Goal: Transaction & Acquisition: Purchase product/service

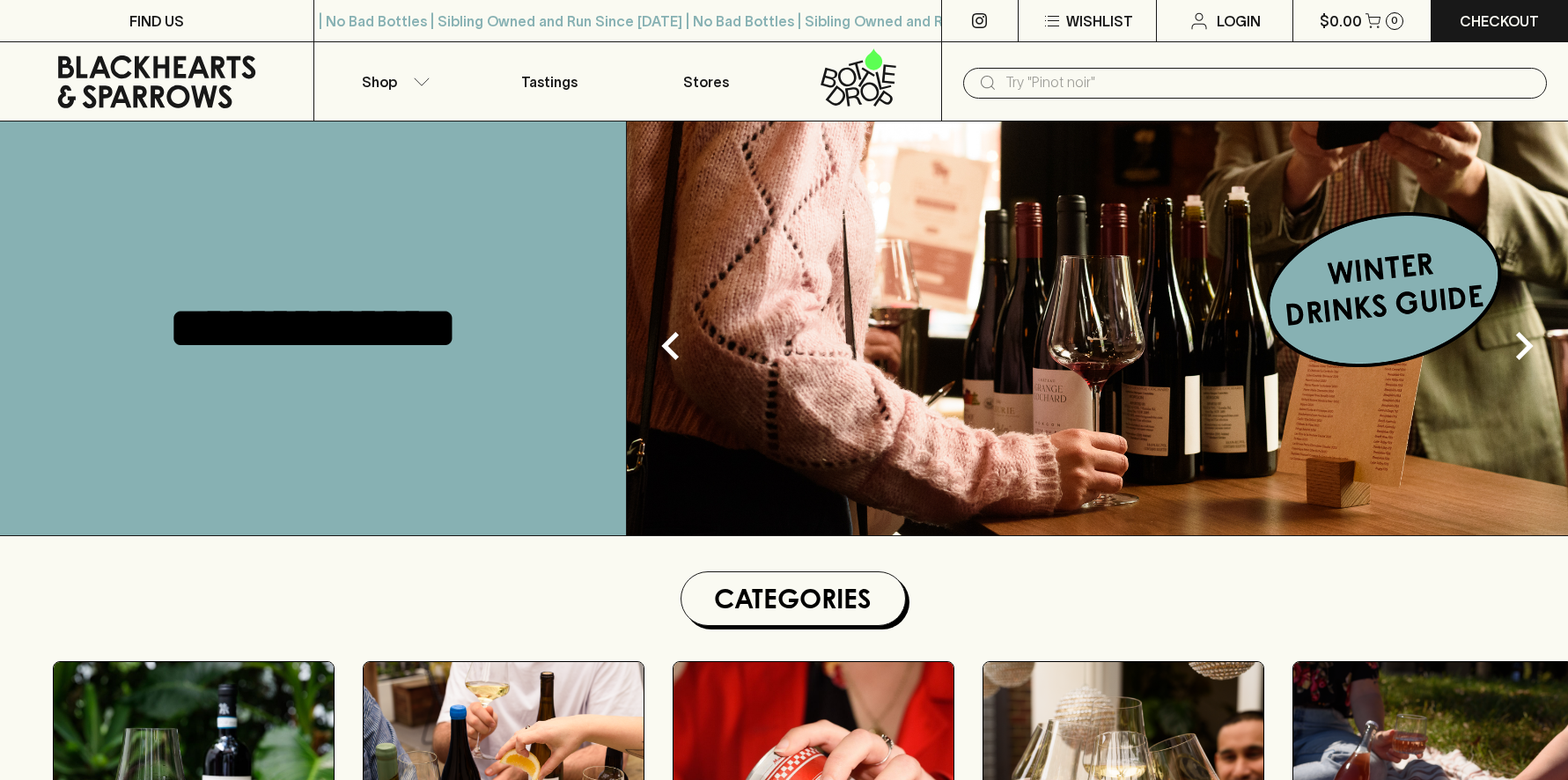
scroll to position [264, 0]
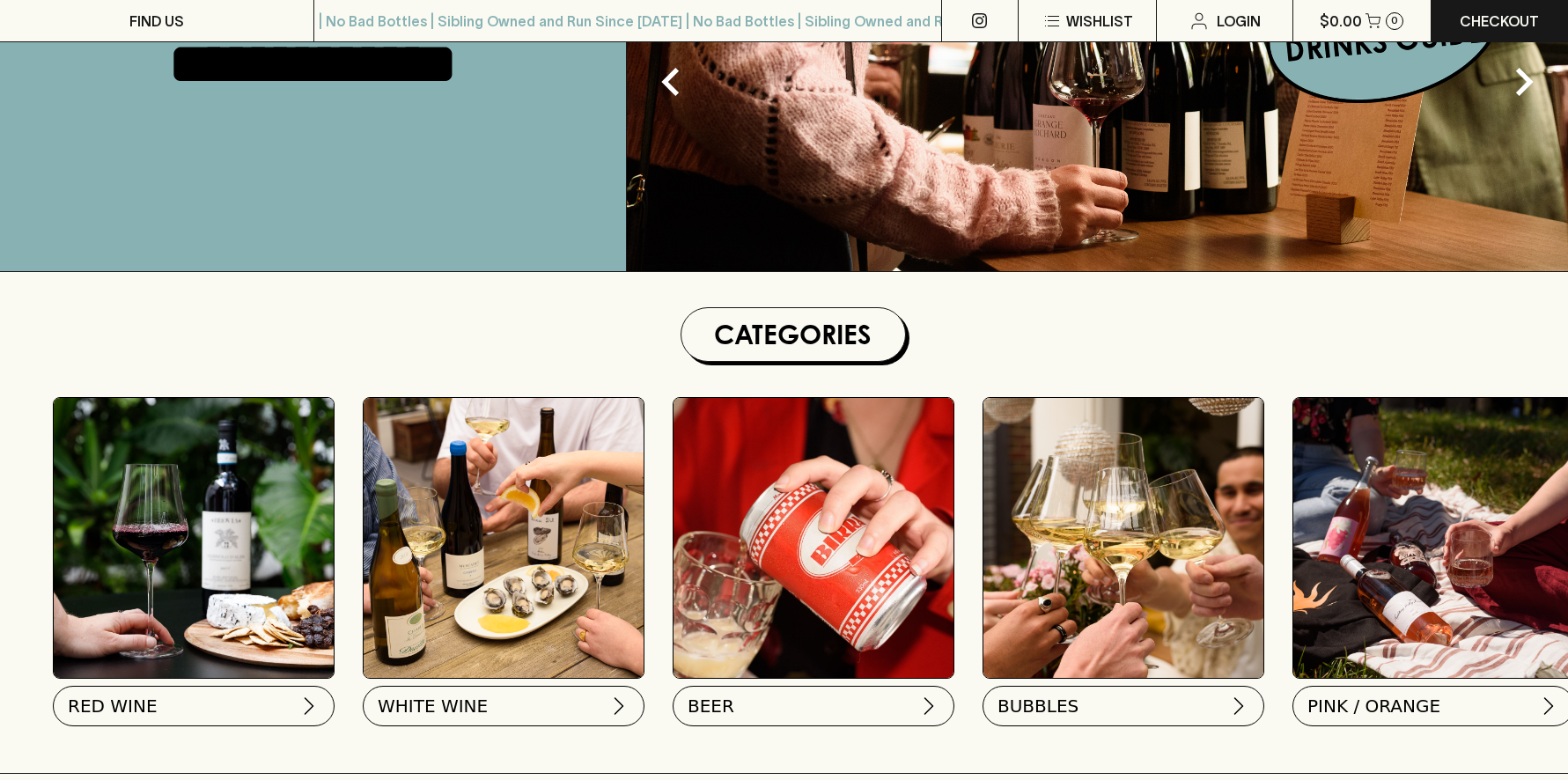
click at [218, 706] on button "RED WINE" at bounding box center [194, 706] width 282 height 41
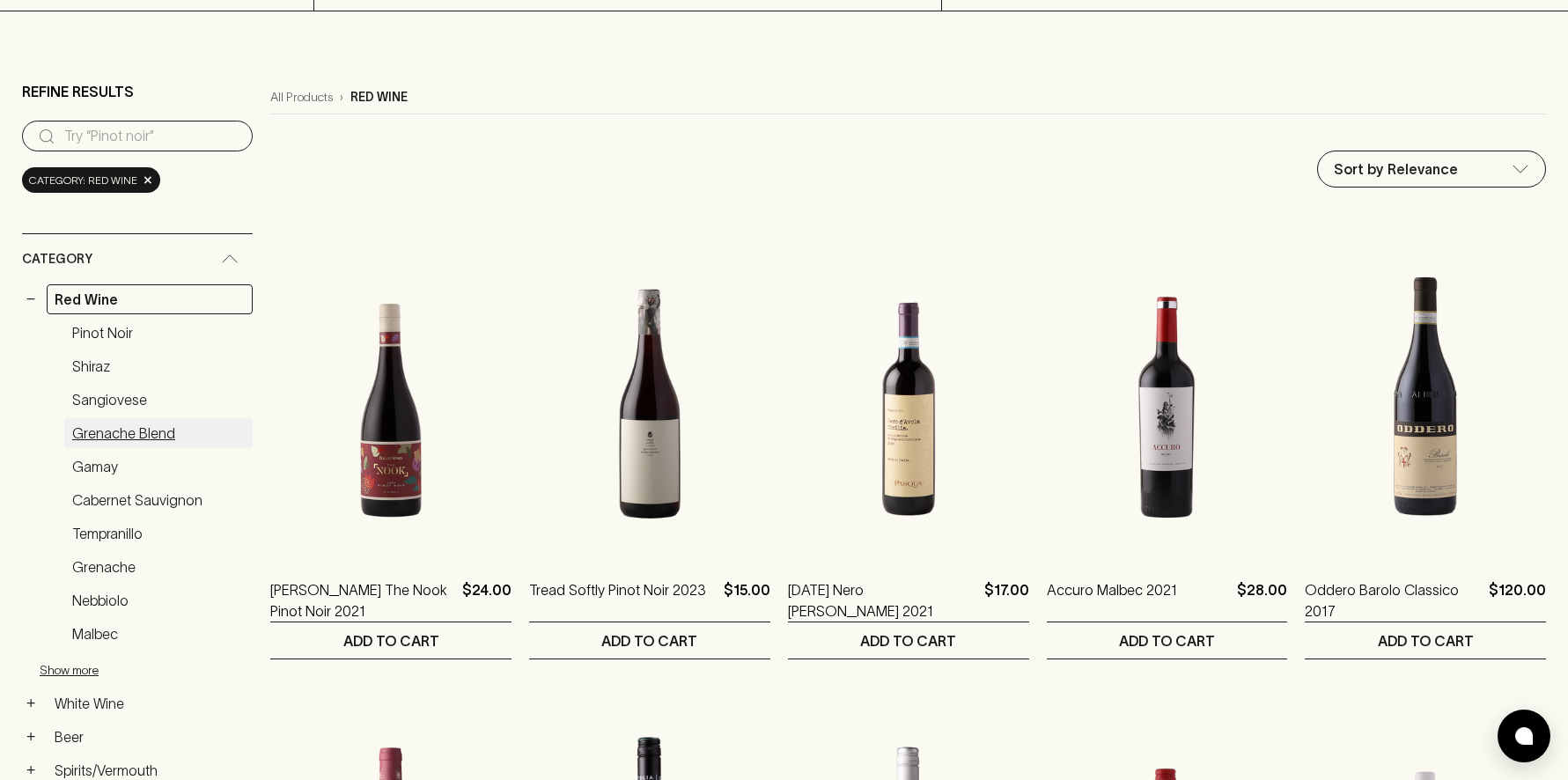
scroll to position [176, 0]
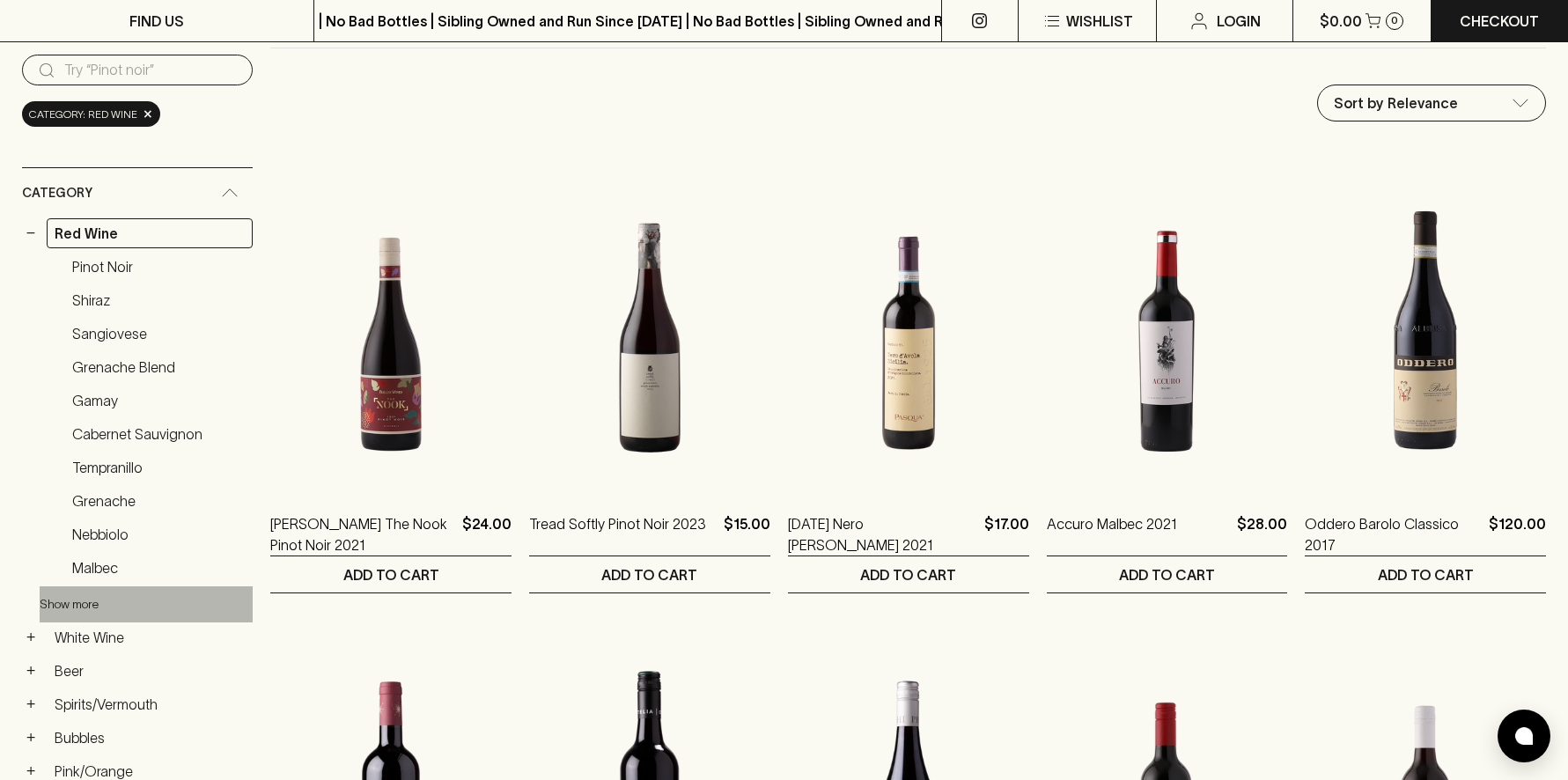
click at [101, 605] on button "Show more" at bounding box center [155, 604] width 231 height 36
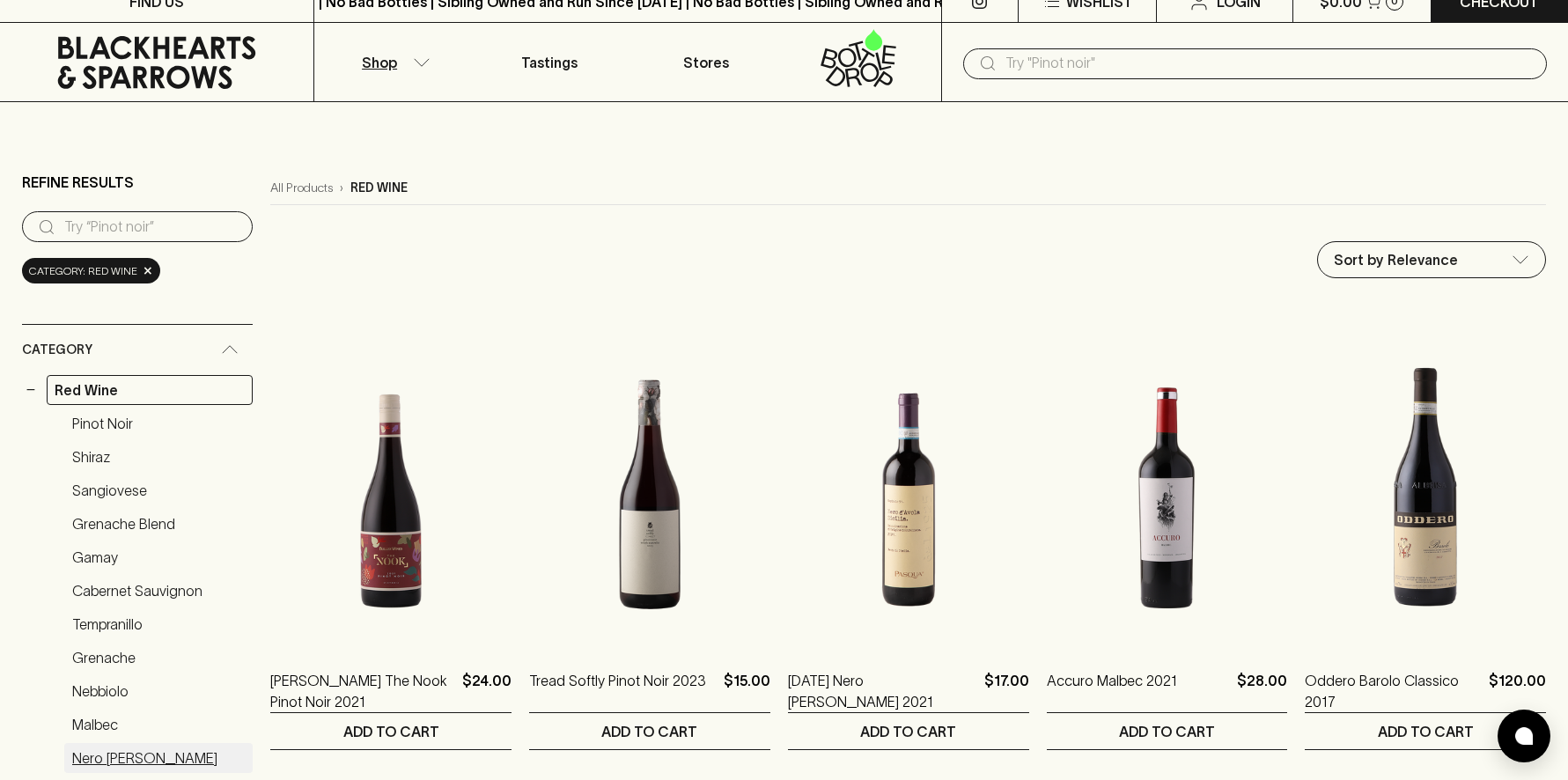
scroll to position [0, 0]
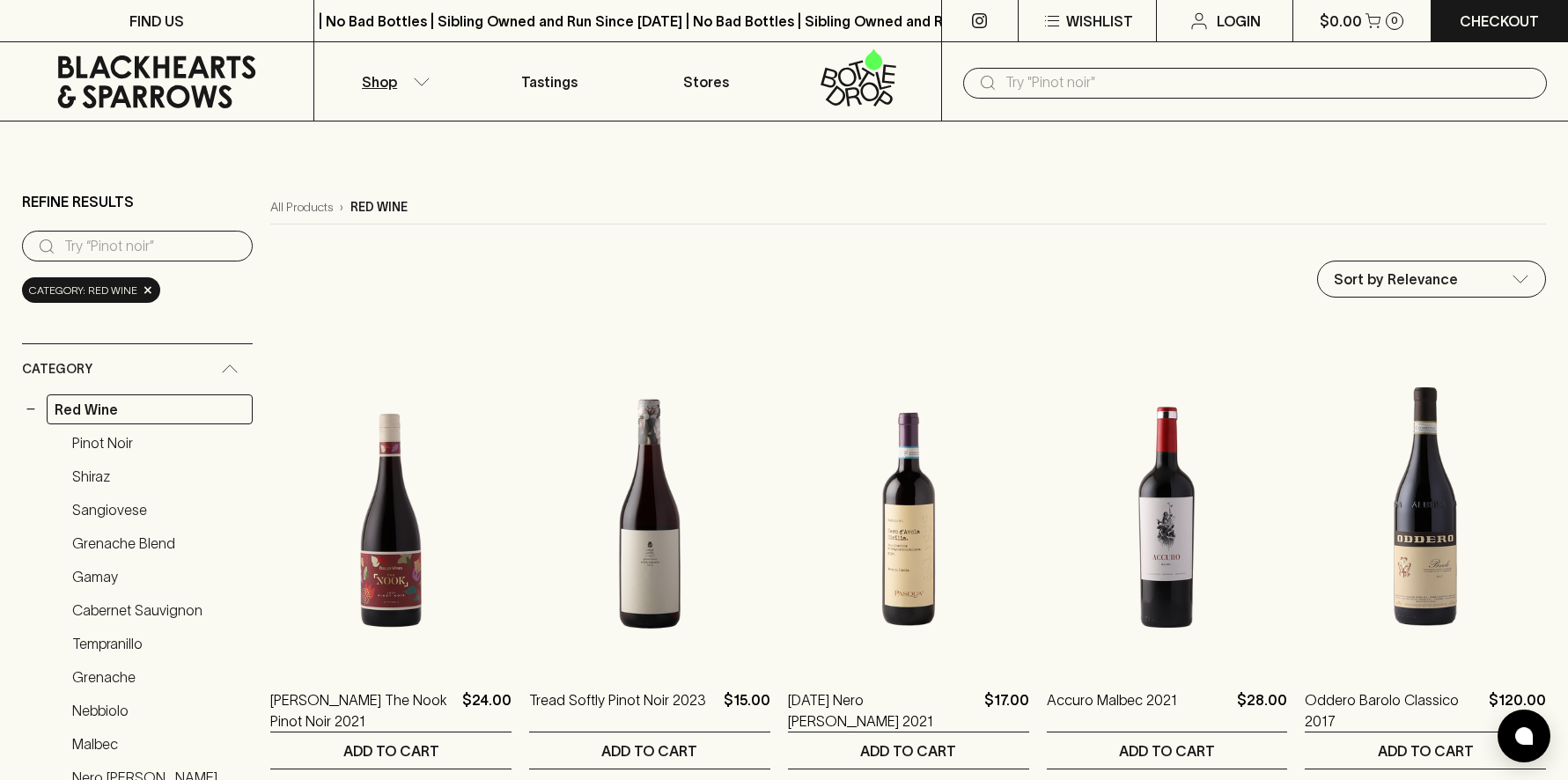
click at [78, 246] on input "search" at bounding box center [152, 247] width 175 height 28
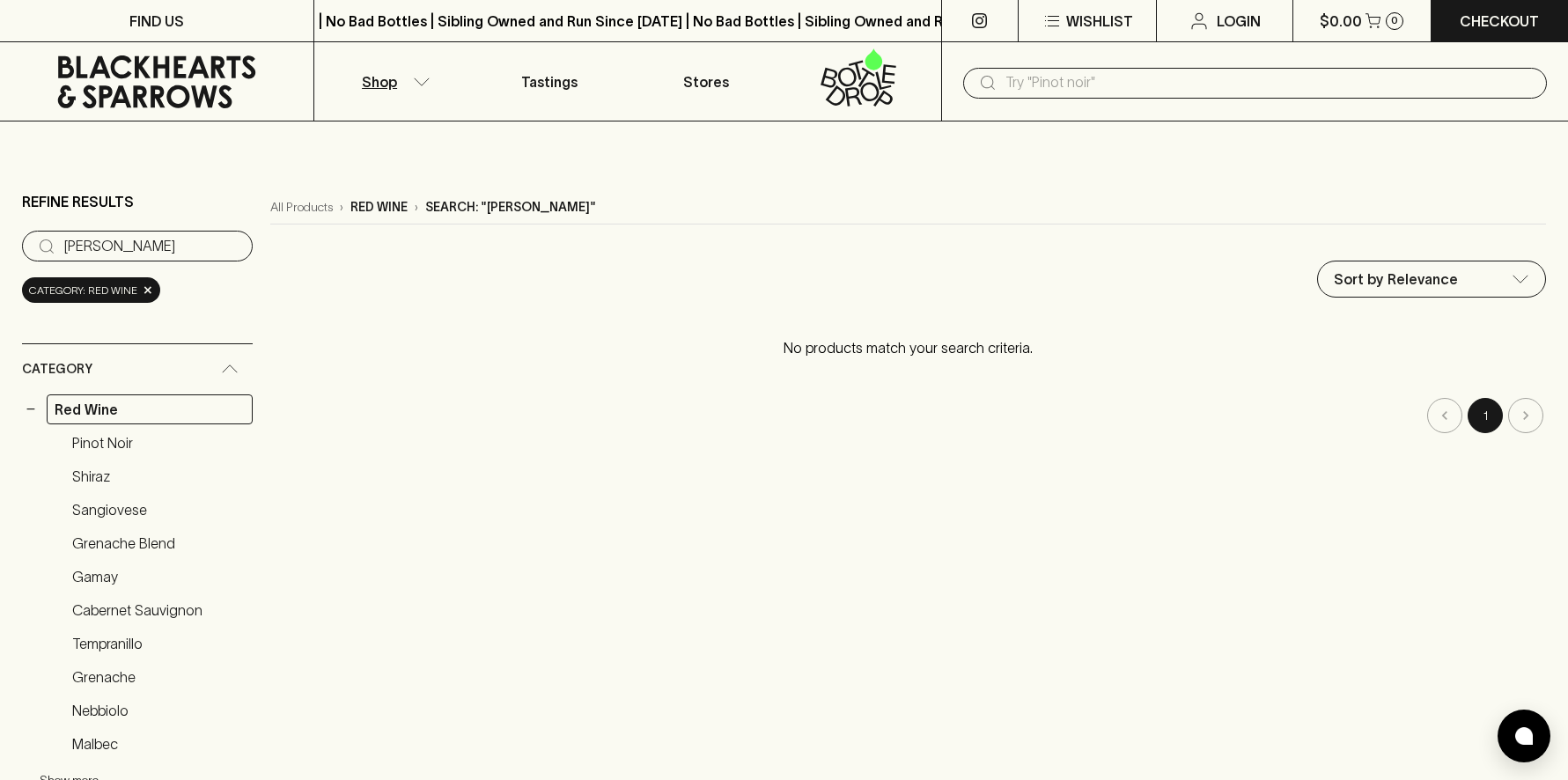
type input "Primitivo"
click at [381, 80] on p "Shop" at bounding box center [379, 82] width 35 height 21
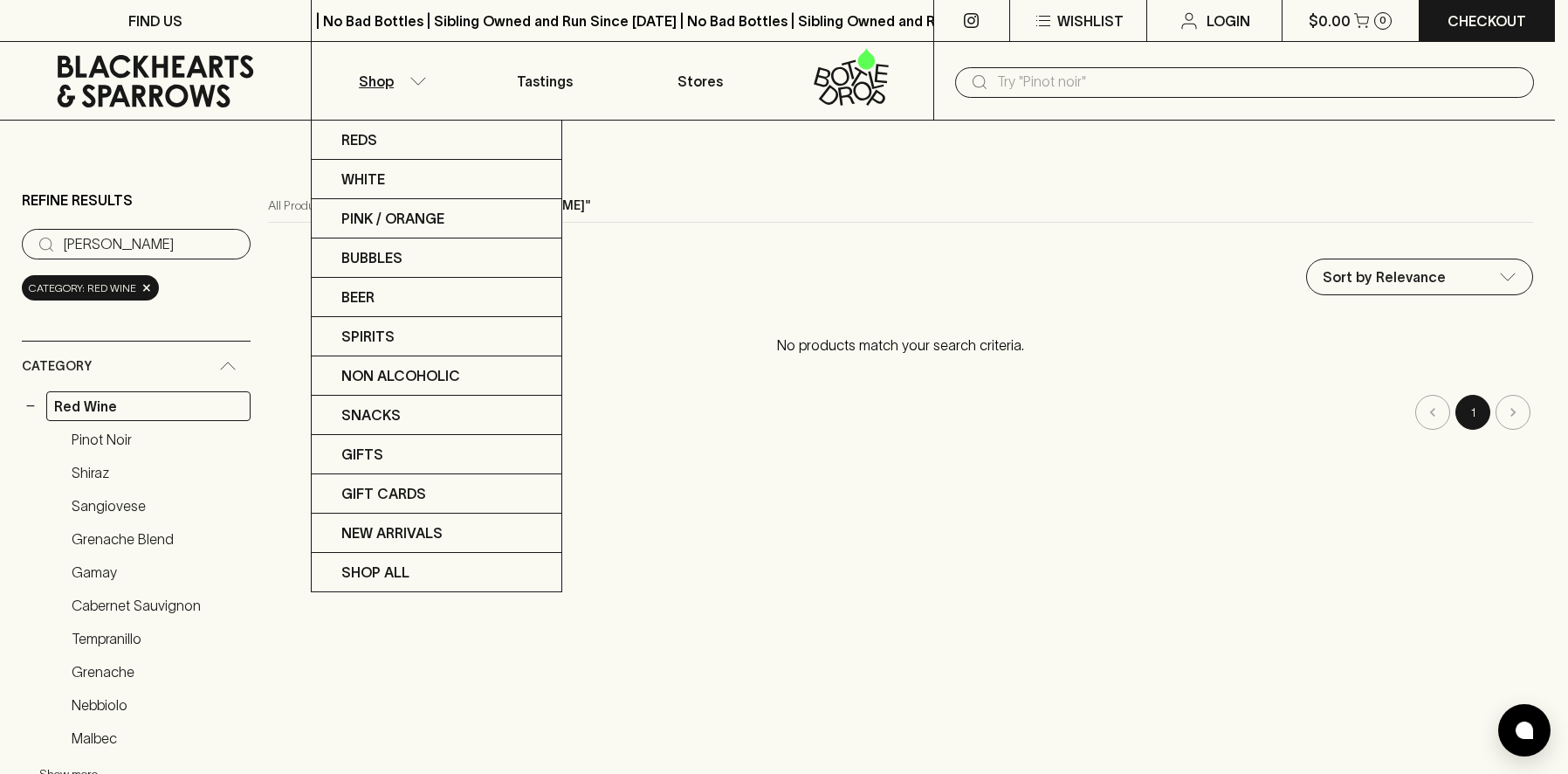
click at [161, 73] on div at bounding box center [784, 387] width 1568 height 774
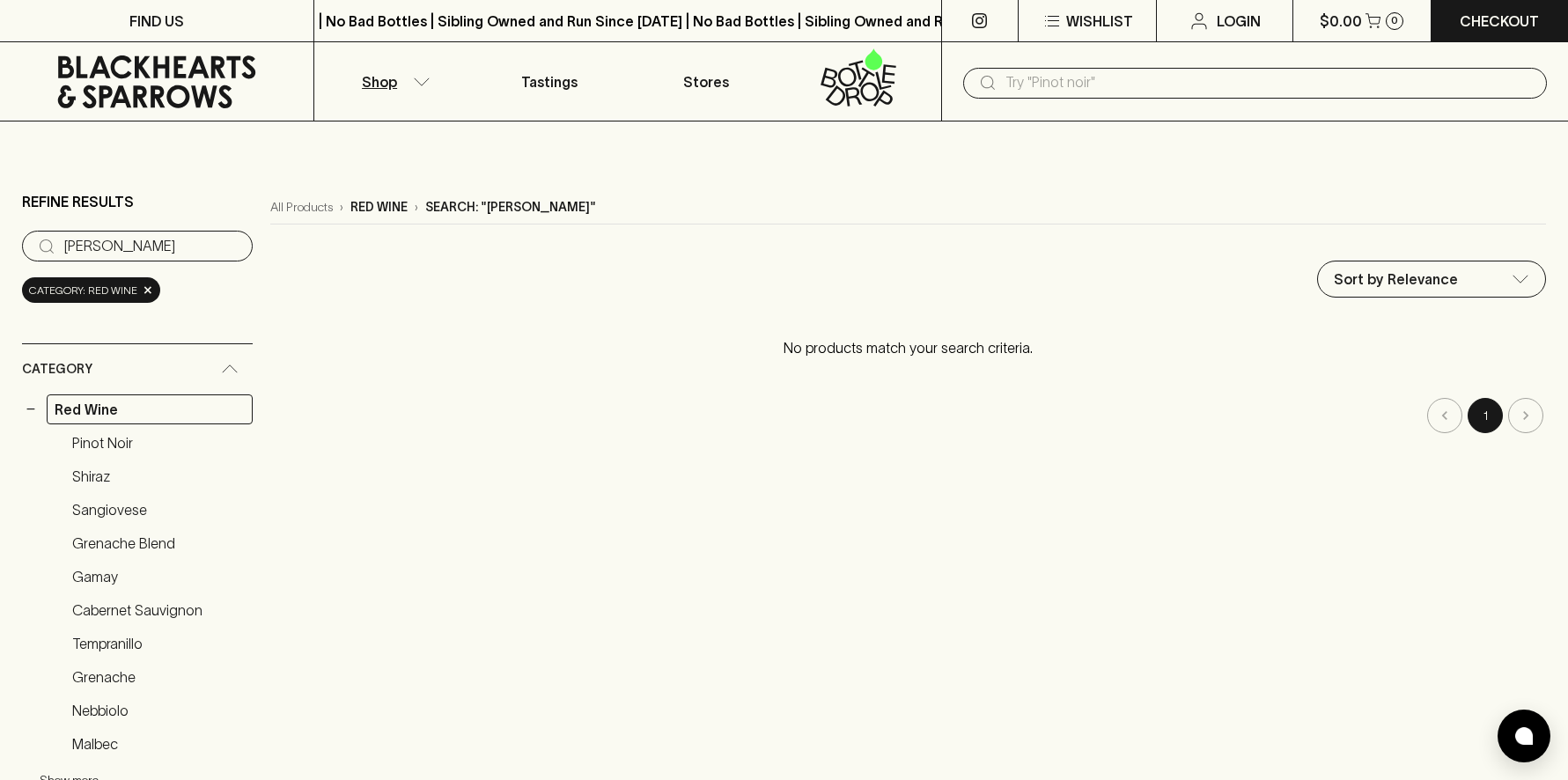
click at [168, 68] on icon at bounding box center [157, 82] width 198 height 53
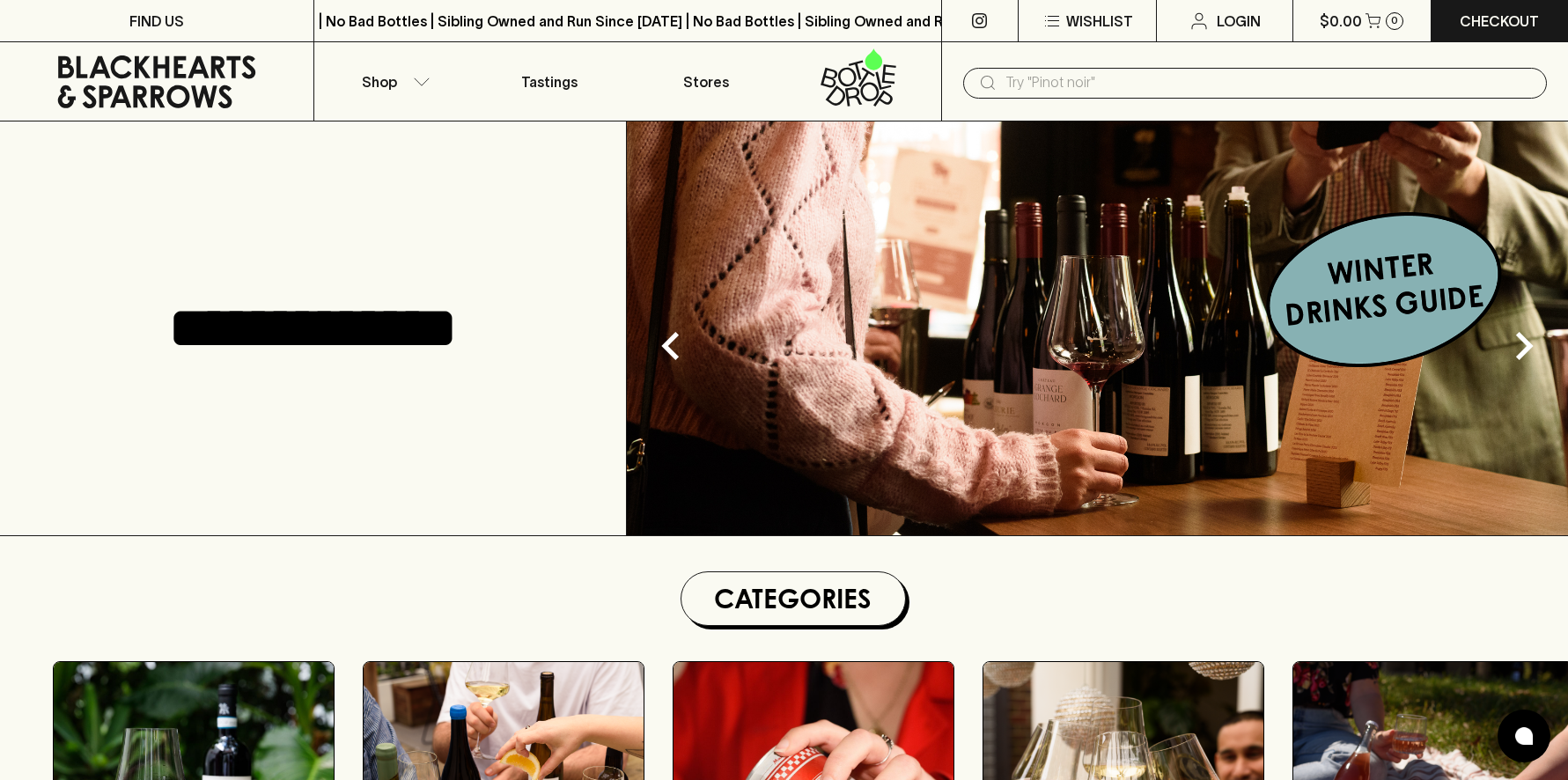
click at [1080, 85] on input "text" at bounding box center [1269, 83] width 527 height 28
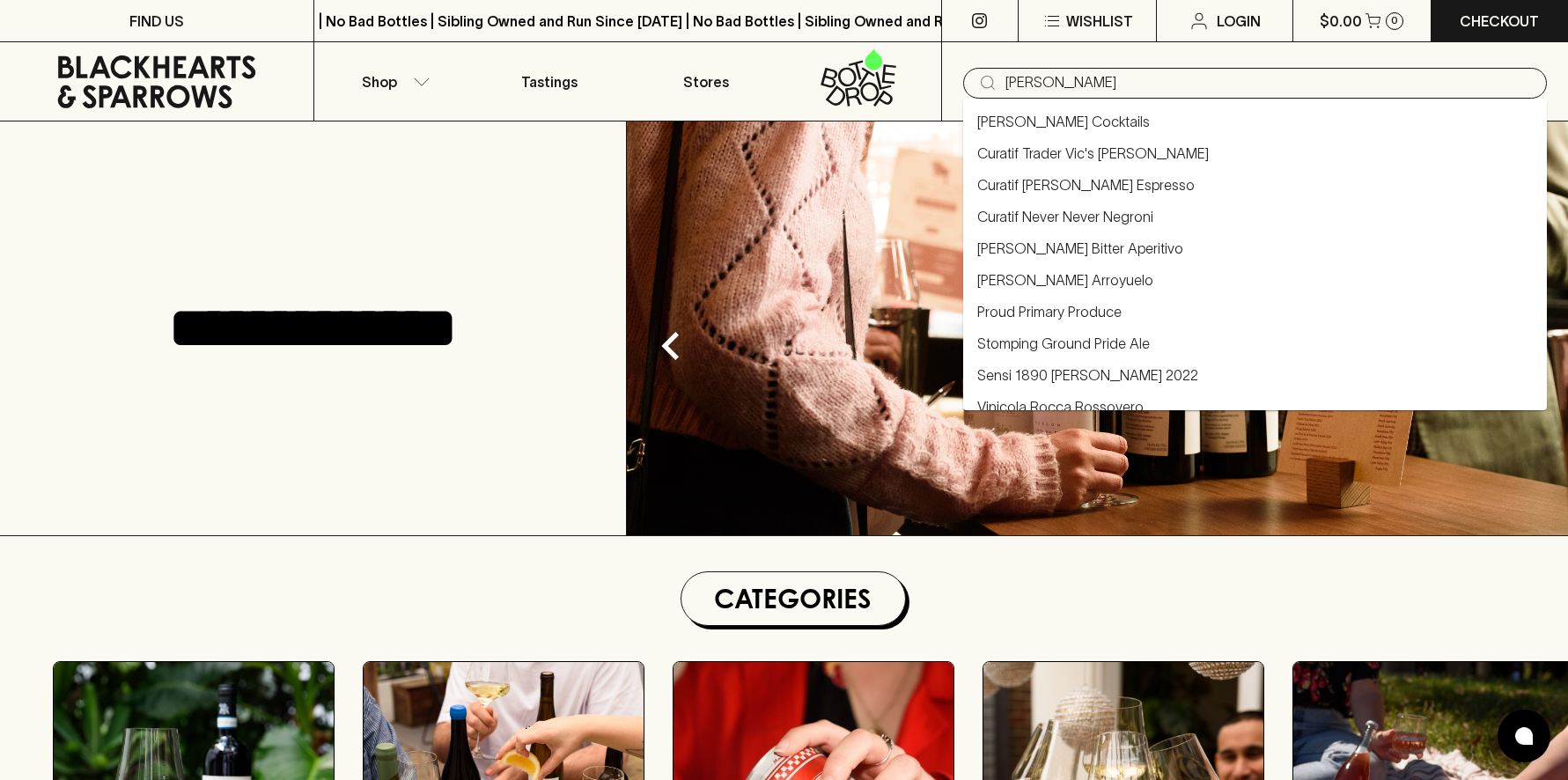
type input "primitivo"
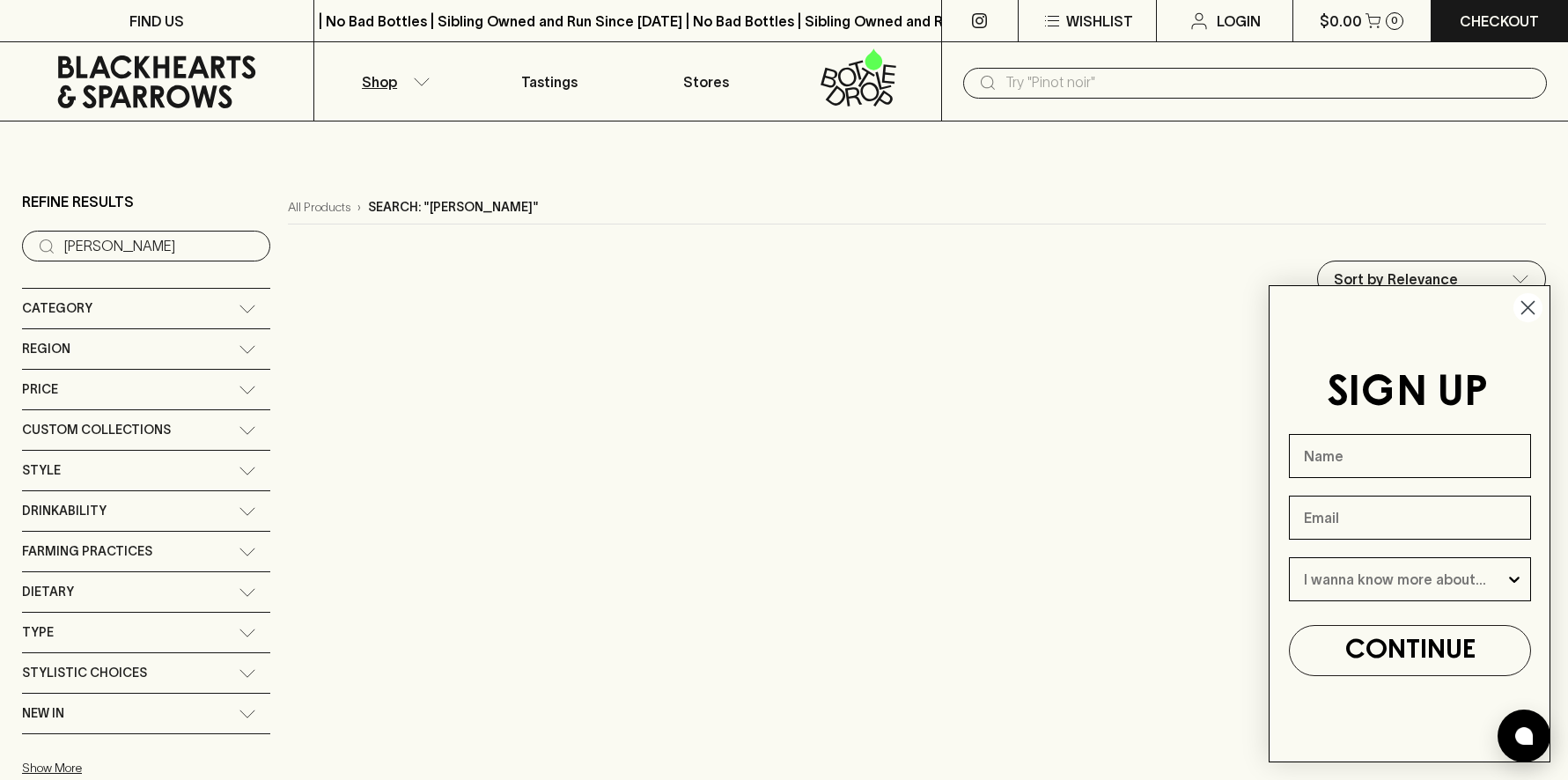
click at [1530, 316] on circle "Close dialog" at bounding box center [1527, 307] width 29 height 29
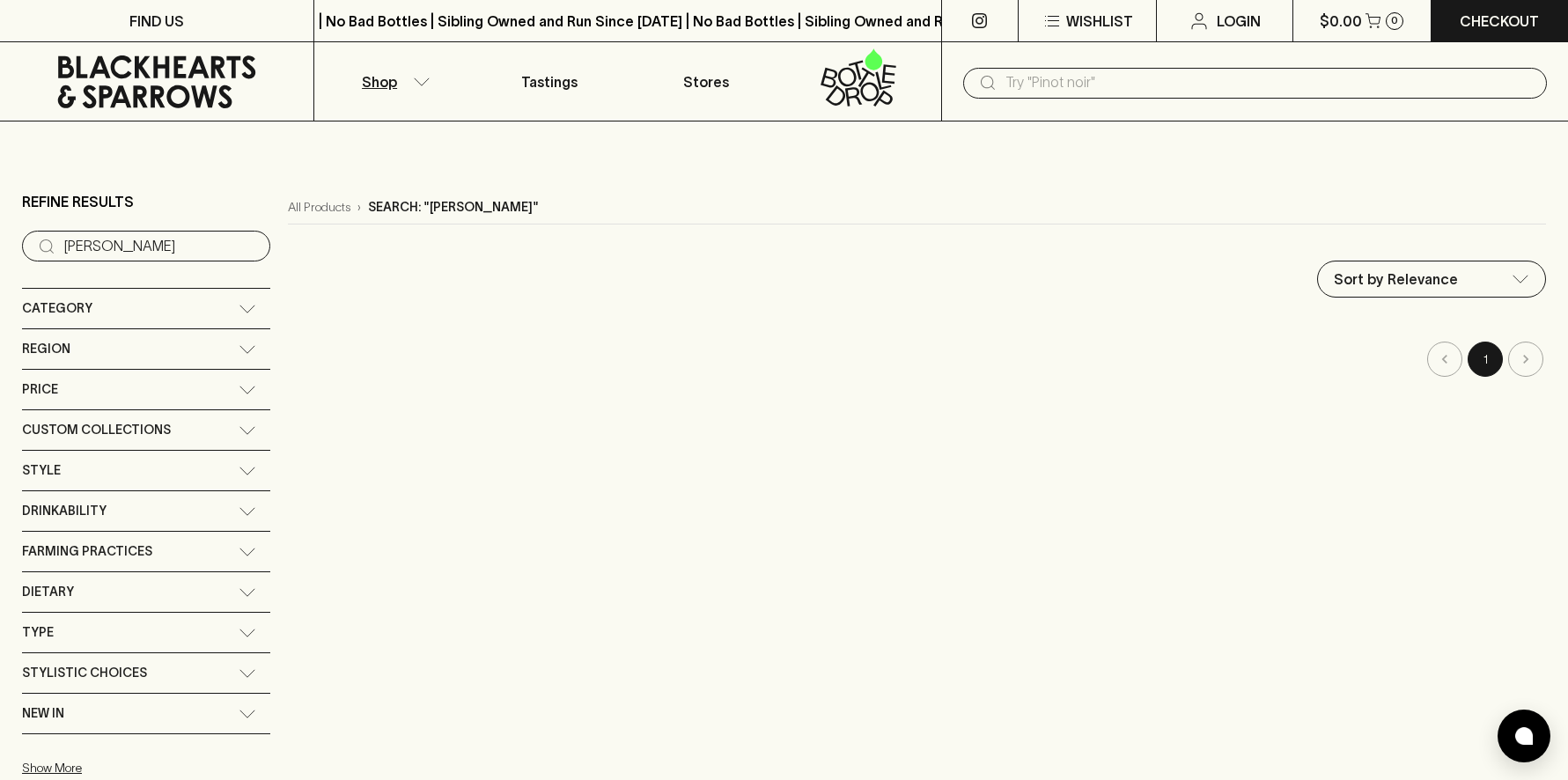
click at [56, 346] on span "Region" at bounding box center [46, 348] width 49 height 22
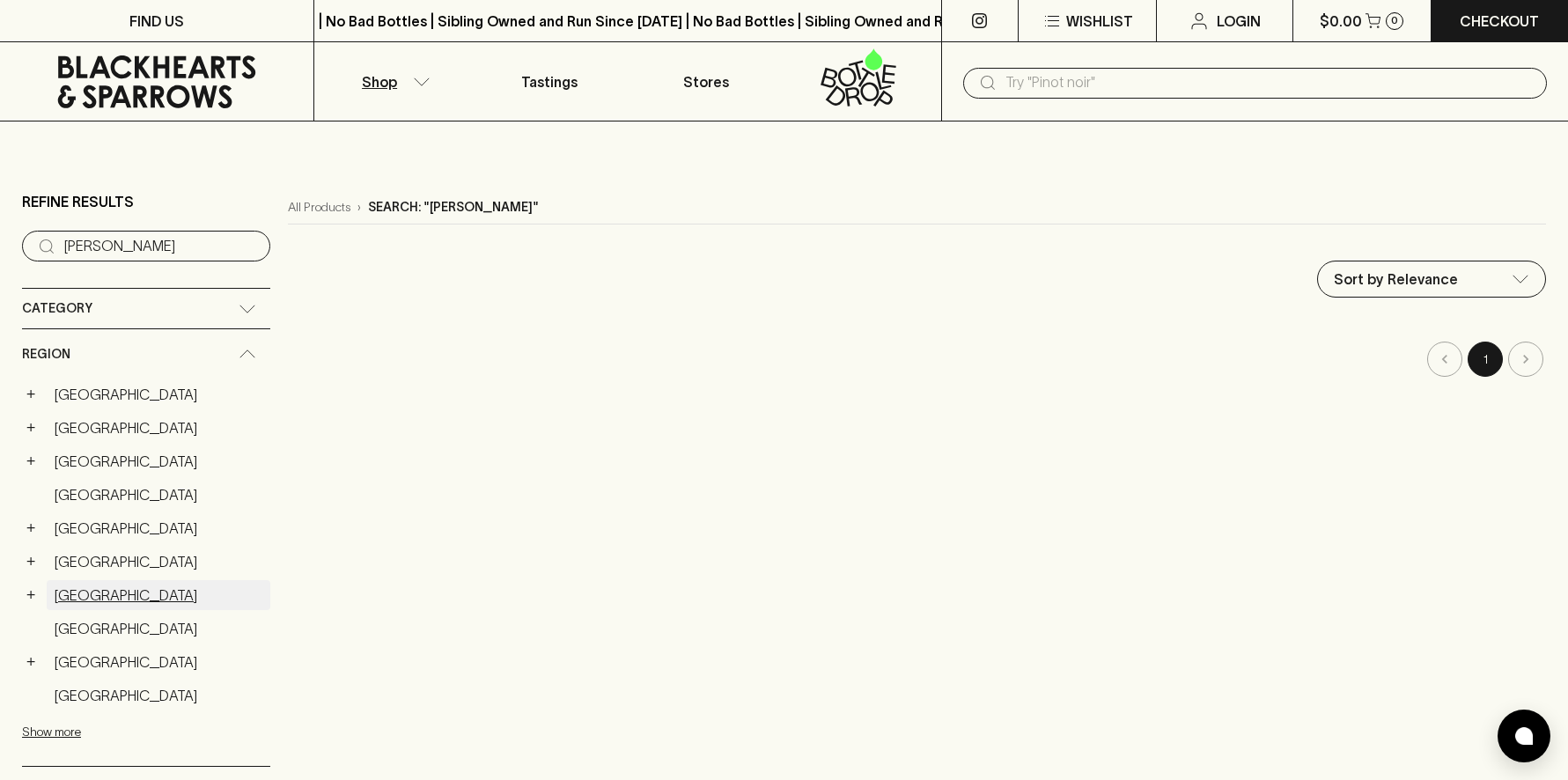
click at [72, 591] on link "Italy" at bounding box center [159, 595] width 224 height 30
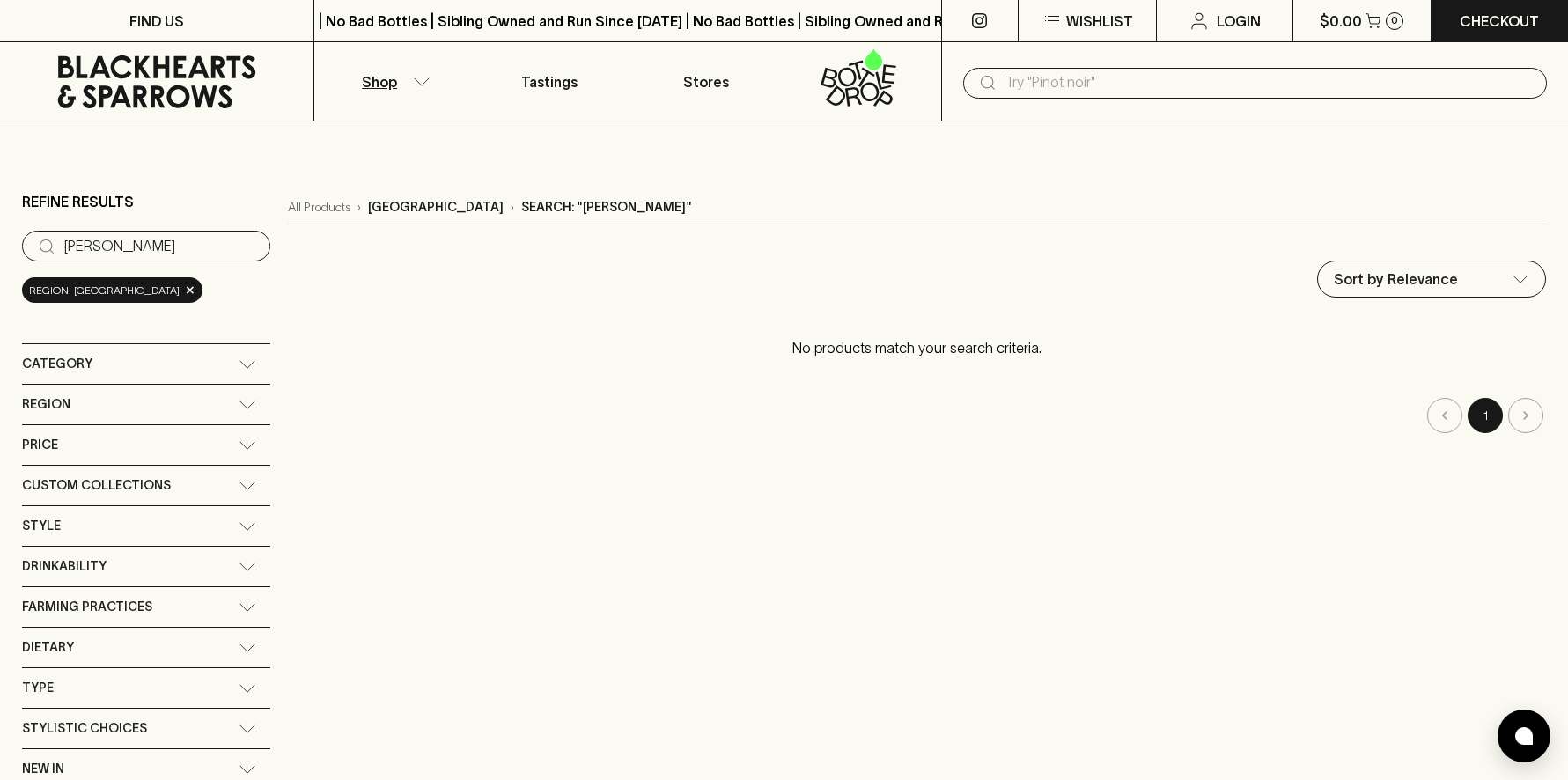
click at [117, 364] on div "Category" at bounding box center [131, 363] width 217 height 22
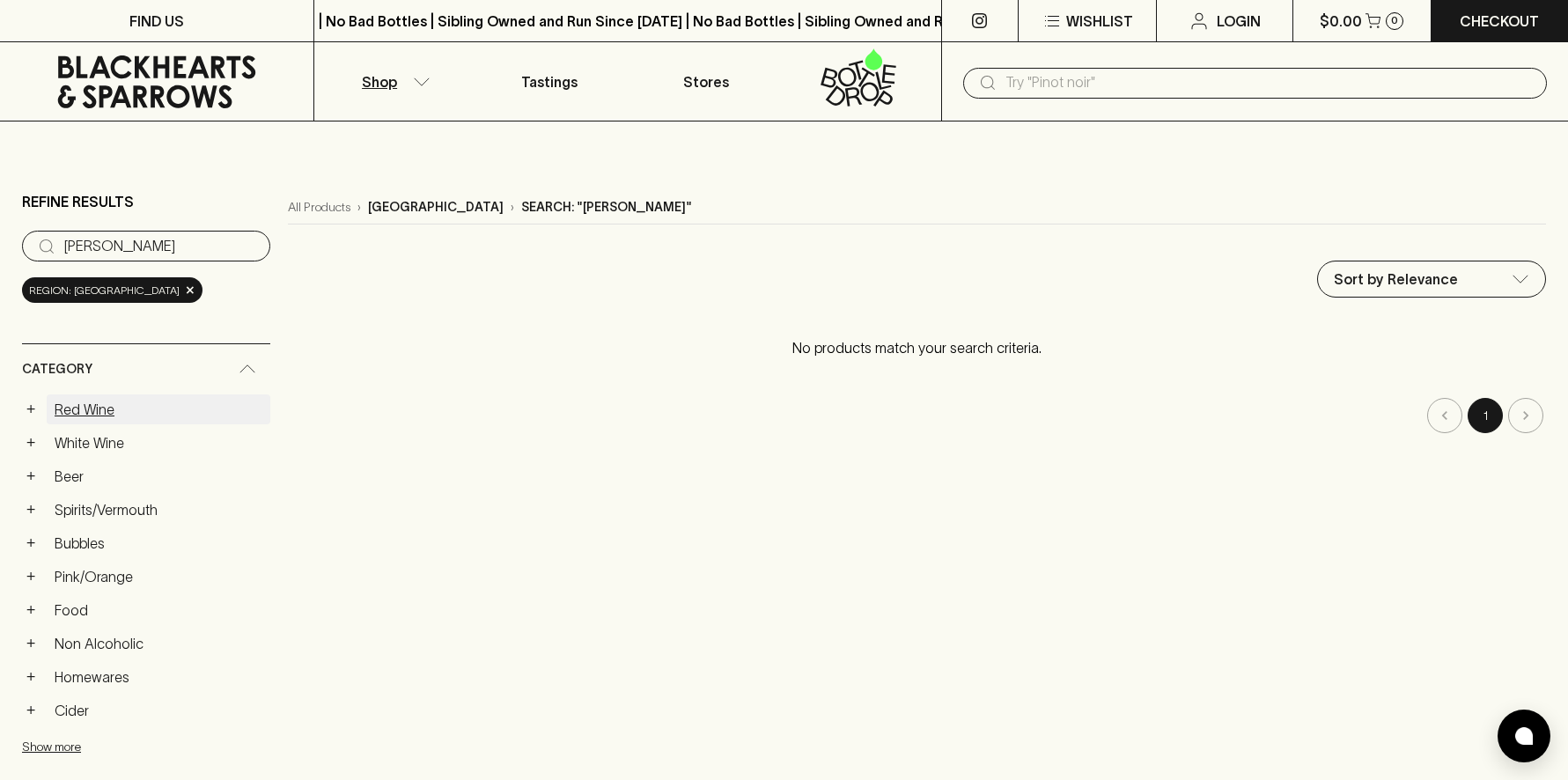
click at [101, 403] on link "Red Wine" at bounding box center [159, 409] width 224 height 30
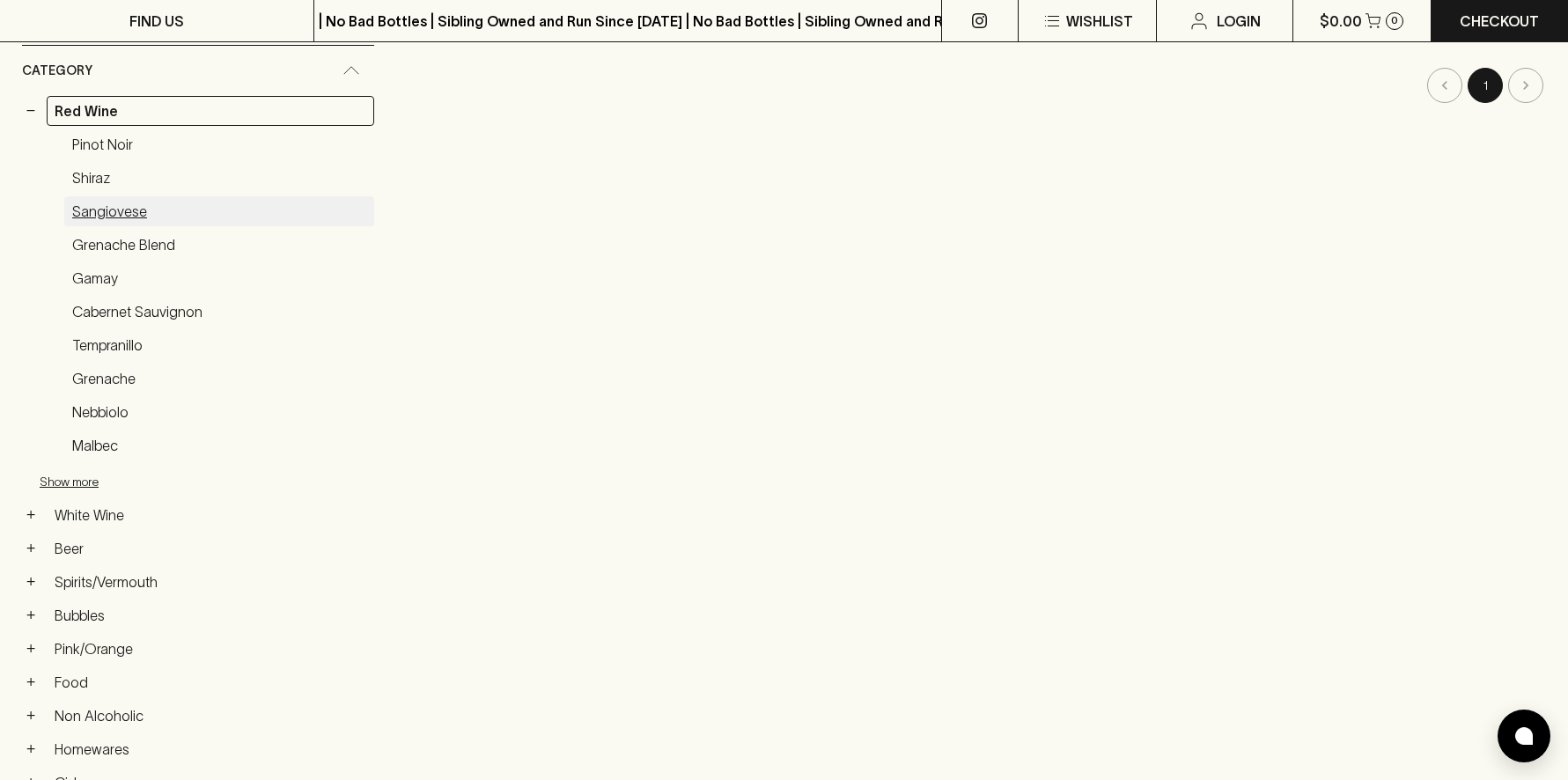
scroll to position [352, 0]
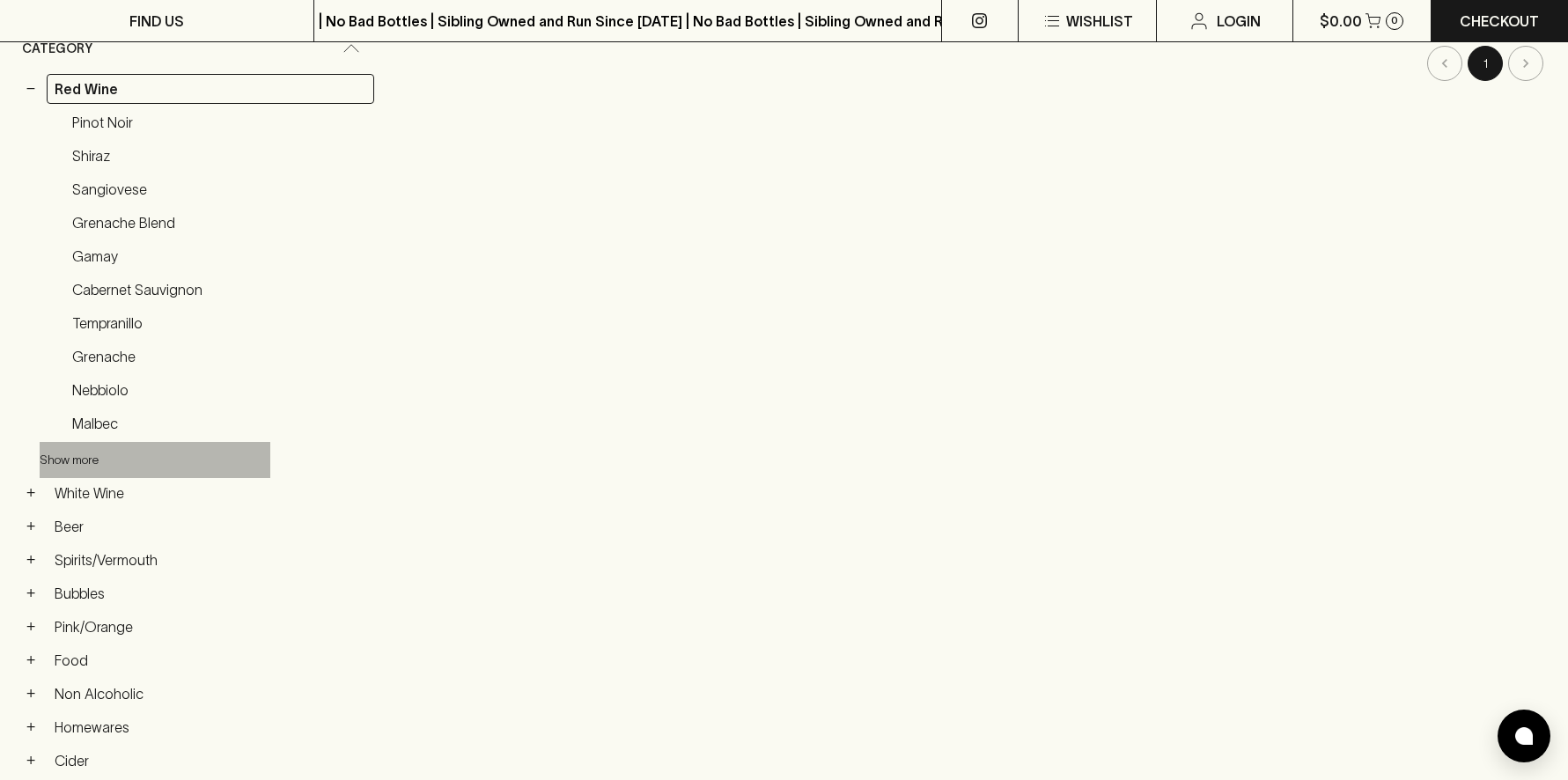
click at [87, 457] on button "Show more" at bounding box center [155, 459] width 231 height 36
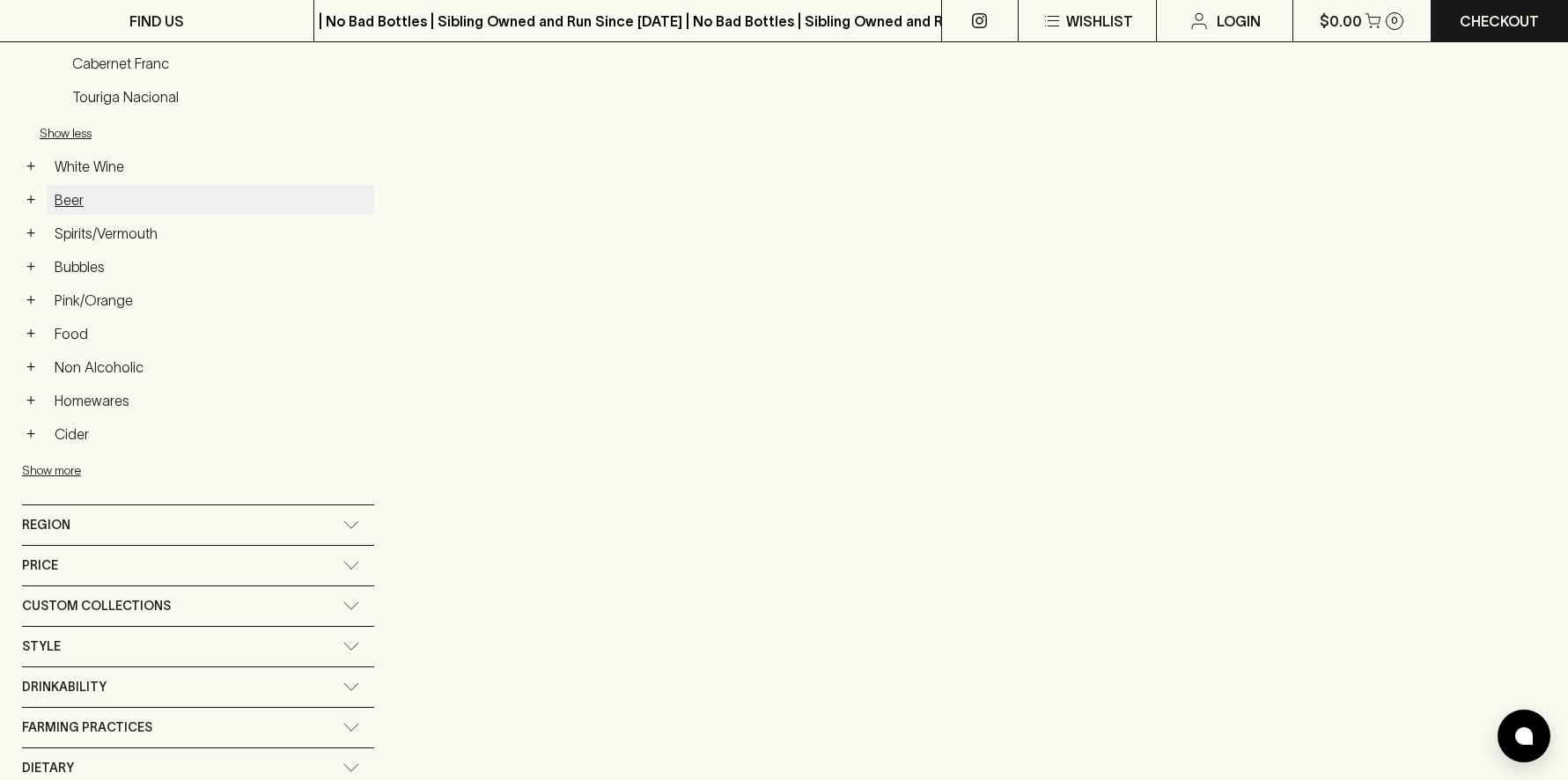
scroll to position [880, 0]
click at [27, 528] on span "Region" at bounding box center [46, 524] width 49 height 22
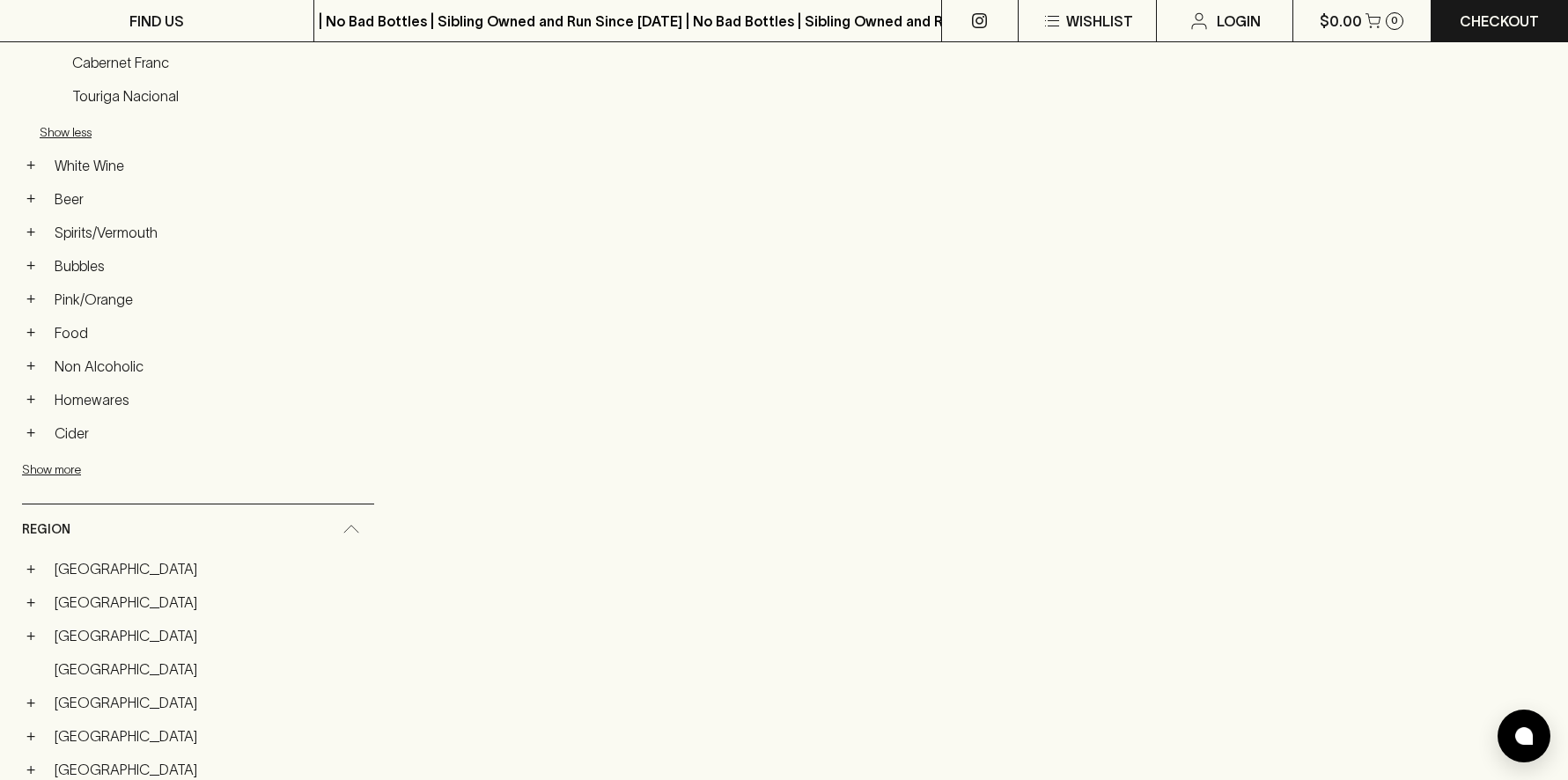
click at [54, 531] on span "Region" at bounding box center [46, 529] width 49 height 22
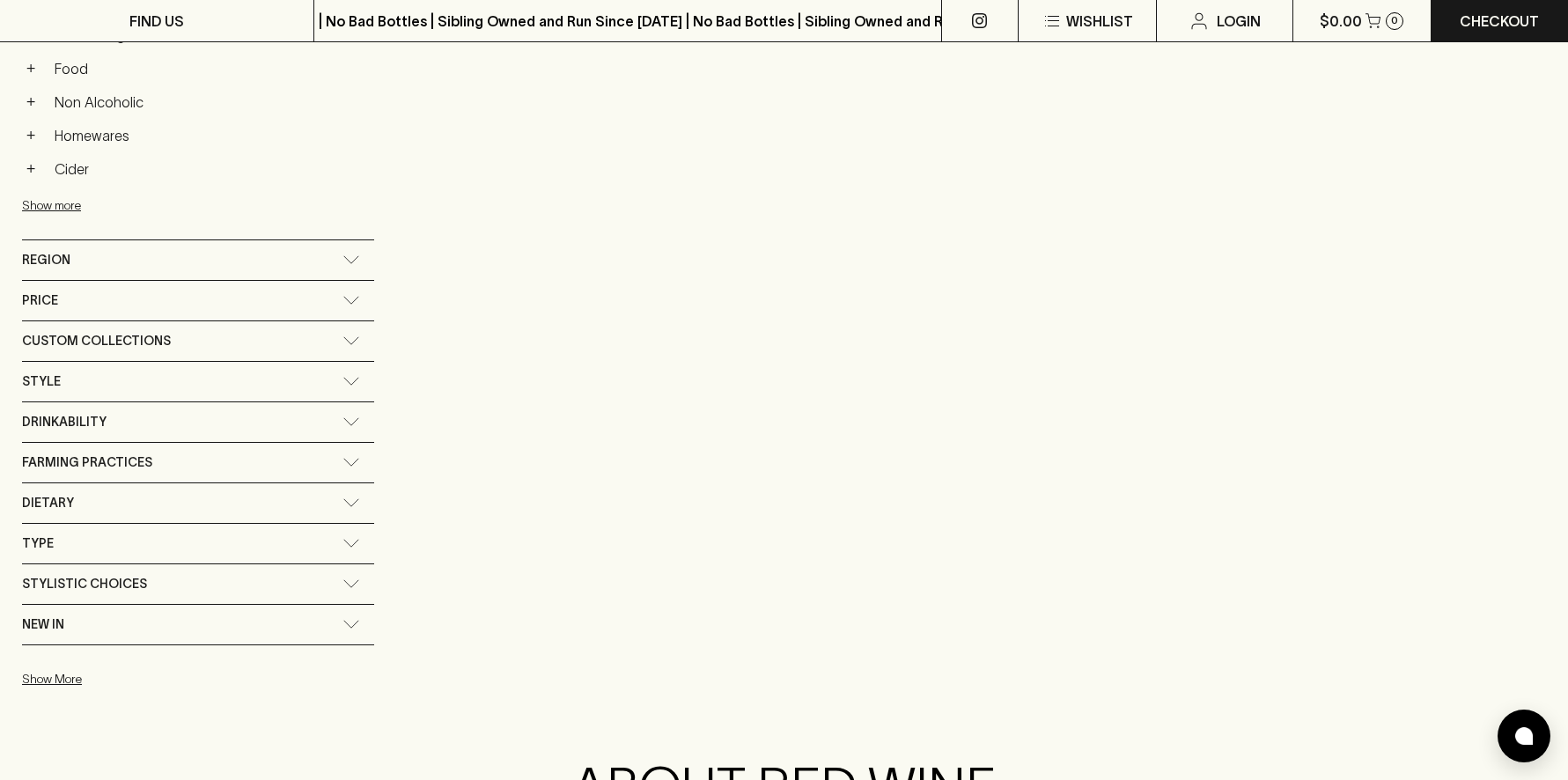
scroll to position [1232, 0]
